Goal: Transaction & Acquisition: Book appointment/travel/reservation

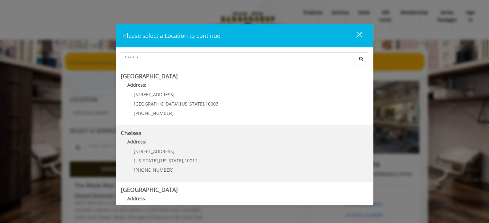
click at [160, 155] on div "169/170 W 23rd St New York , New York , 10011 (917) 639-3902" at bounding box center [161, 163] width 80 height 28
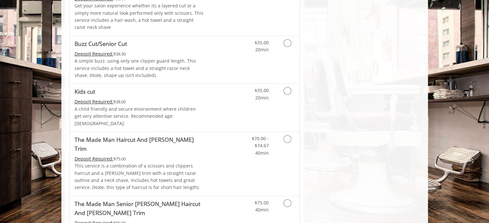
scroll to position [446, 0]
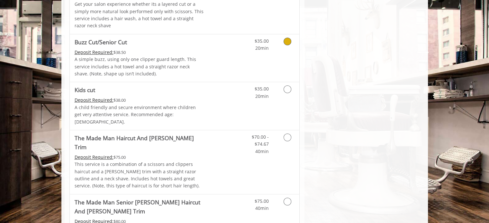
click at [285, 41] on icon "Grooming services" at bounding box center [287, 42] width 8 height 8
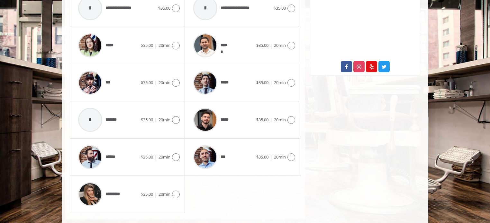
scroll to position [337, 0]
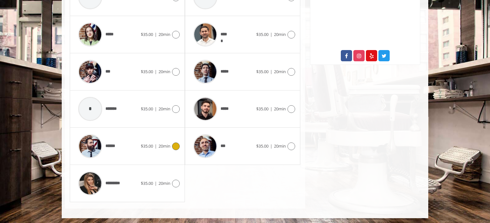
click at [175, 143] on icon at bounding box center [176, 147] width 8 height 8
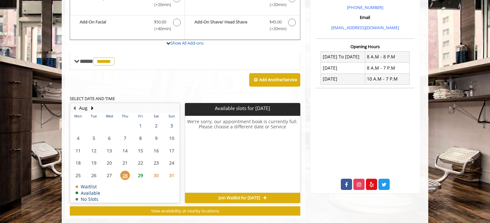
scroll to position [219, 0]
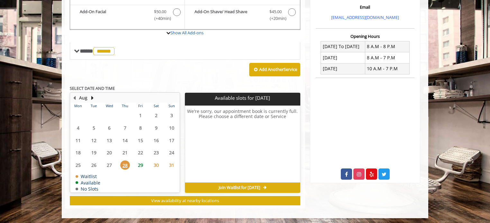
click at [140, 163] on span "29" at bounding box center [141, 165] width 10 height 9
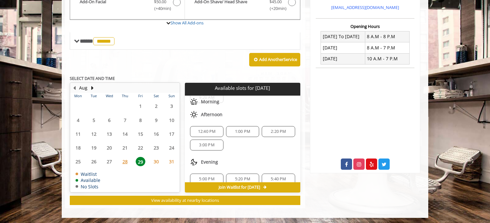
scroll to position [32, 0]
